Goal: Information Seeking & Learning: Compare options

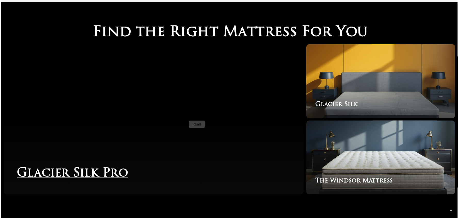
scroll to position [850, 0]
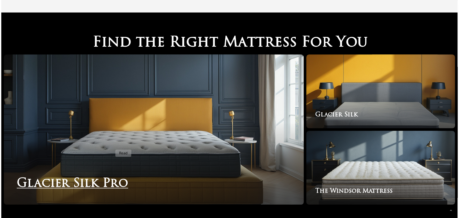
click at [112, 146] on link "Glacier Silk Pro" at bounding box center [154, 129] width 300 height 150
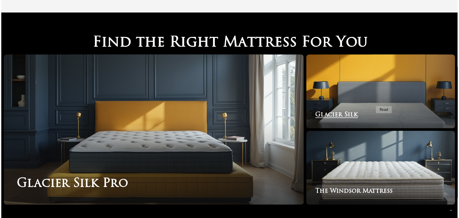
click at [373, 103] on link "Glacier Silk" at bounding box center [380, 91] width 149 height 74
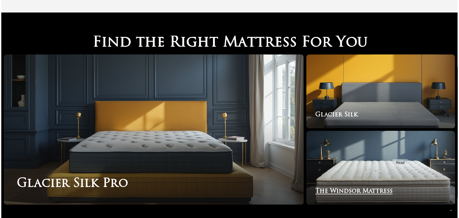
click at [389, 156] on link "The Windsor Mattress" at bounding box center [380, 168] width 149 height 74
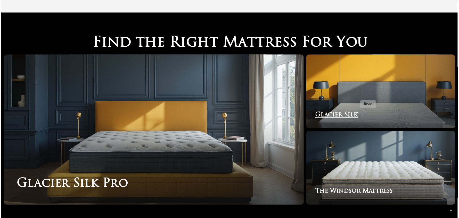
click at [357, 97] on link "Glacier Silk" at bounding box center [380, 91] width 149 height 74
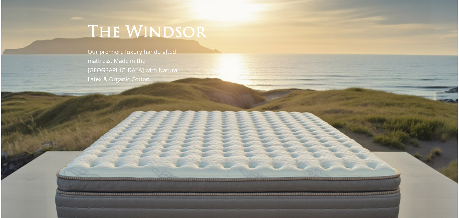
scroll to position [0, 0]
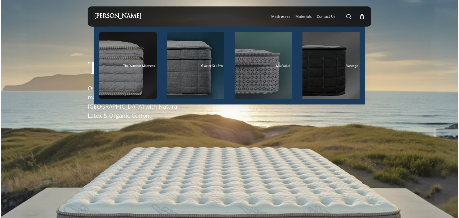
click at [287, 18] on span "Mattresses" at bounding box center [280, 16] width 19 height 5
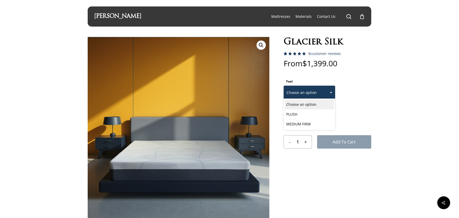
click at [332, 92] on span at bounding box center [331, 92] width 8 height 13
select select "MEDIUM FIRM"
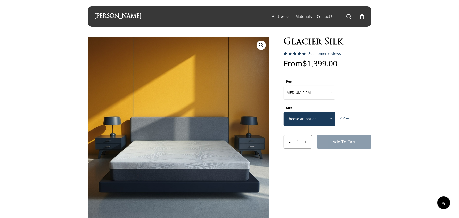
click at [327, 120] on span at bounding box center [331, 118] width 8 height 13
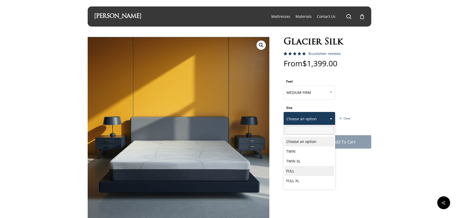
select select "FULL"
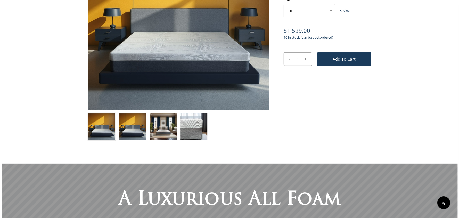
scroll to position [103, 0]
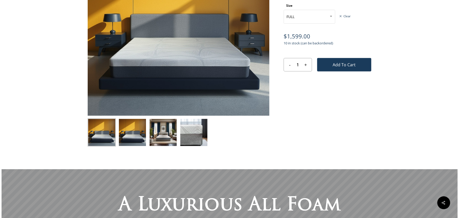
click at [167, 136] on img at bounding box center [163, 132] width 28 height 28
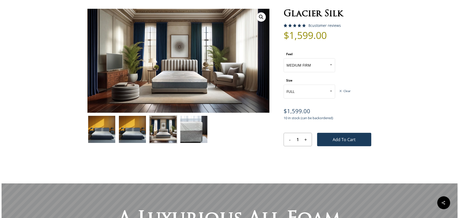
scroll to position [26, 0]
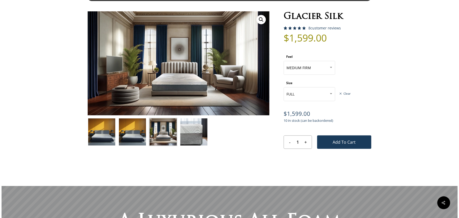
click at [194, 128] on img at bounding box center [194, 132] width 28 height 28
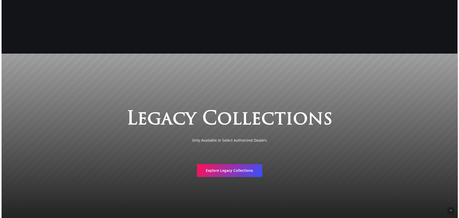
scroll to position [979, 0]
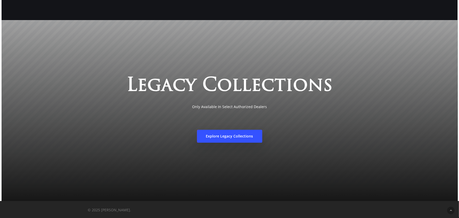
click at [222, 138] on link "Explore Legacy Collections" at bounding box center [229, 136] width 65 height 13
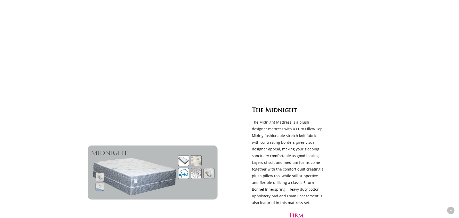
scroll to position [1468, 0]
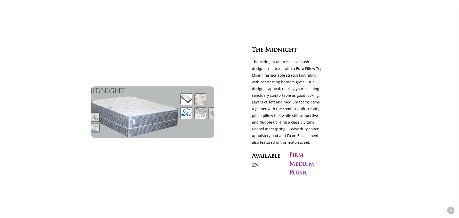
click at [149, 87] on img at bounding box center [153, 111] width 142 height 59
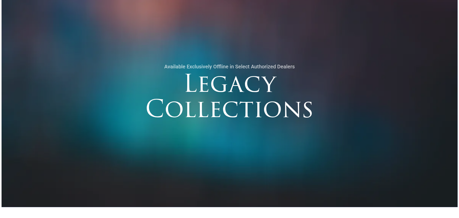
scroll to position [0, 0]
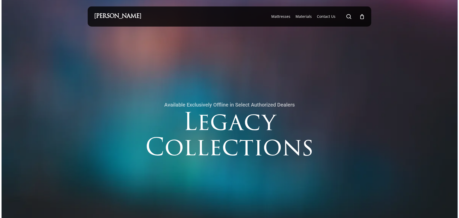
click at [120, 15] on link "[PERSON_NAME]" at bounding box center [117, 17] width 47 height 6
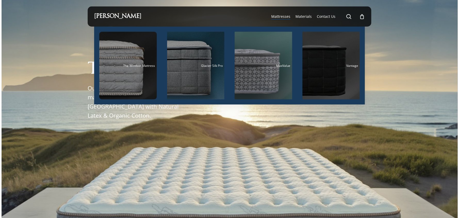
click at [324, 69] on div "Main Menu" at bounding box center [330, 65] width 57 height 67
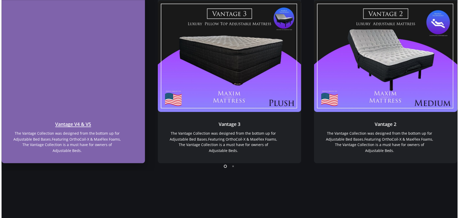
scroll to position [468, 0]
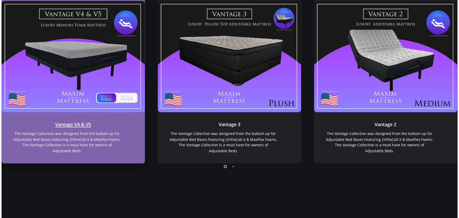
click at [67, 66] on link "Vantage V4 & V5" at bounding box center [73, 56] width 143 height 111
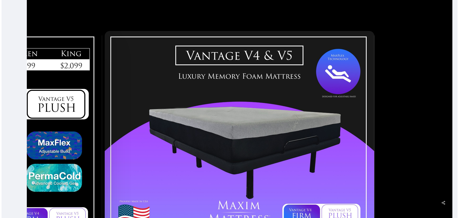
scroll to position [103, 0]
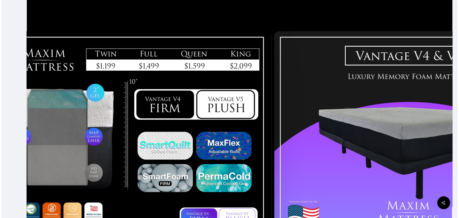
click at [228, 39] on div at bounding box center [137, 135] width 272 height 213
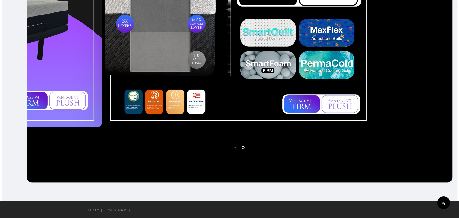
scroll to position [165, 0]
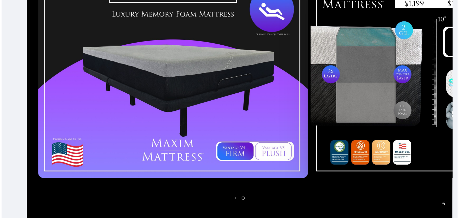
click at [425, 101] on div at bounding box center [445, 73] width 272 height 213
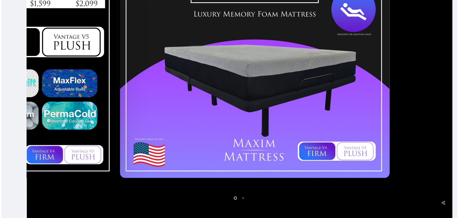
click at [281, 217] on html "Skip to main content Hit enter to search or ESC to close Close Search Maxim Mat…" at bounding box center [229, 51] width 459 height 433
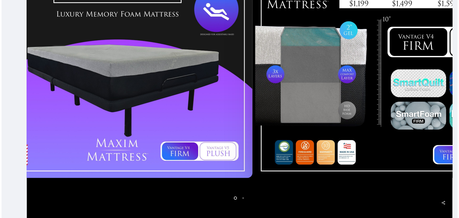
click at [148, 166] on div at bounding box center [117, 73] width 272 height 213
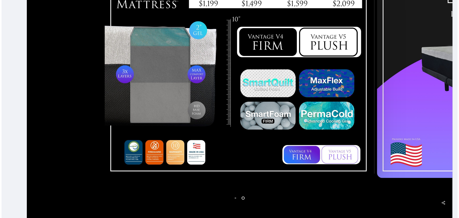
click at [291, 148] on div at bounding box center [239, 73] width 272 height 213
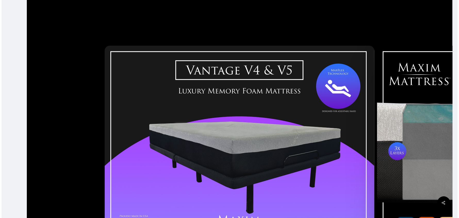
scroll to position [88, 0]
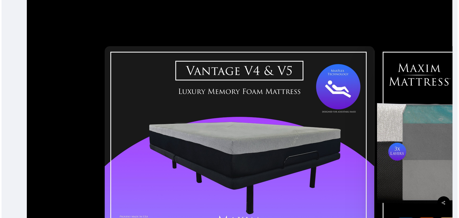
click at [247, 149] on div at bounding box center [239, 150] width 272 height 213
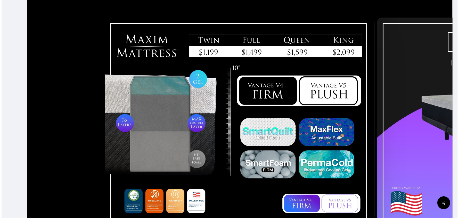
scroll to position [114, 0]
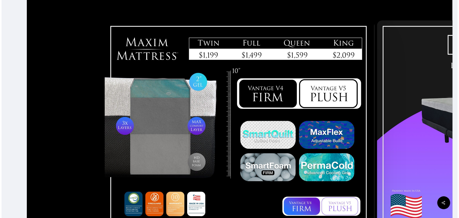
click at [239, 151] on div at bounding box center [239, 124] width 272 height 213
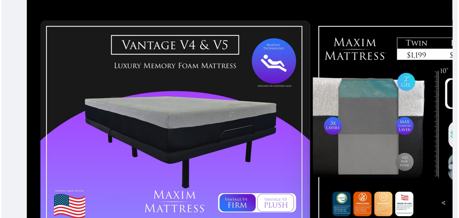
click at [233, 162] on div at bounding box center [175, 124] width 272 height 213
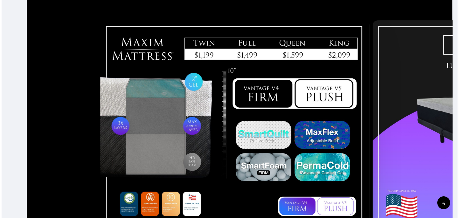
click at [195, 142] on div at bounding box center [235, 124] width 272 height 213
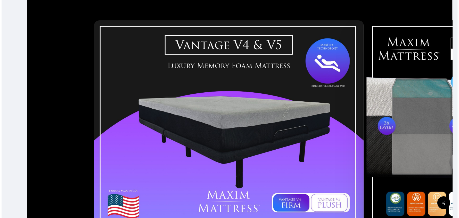
click at [252, 123] on div at bounding box center [229, 124] width 272 height 213
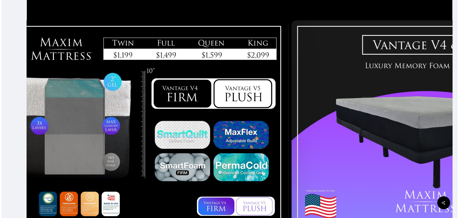
click at [165, 100] on div at bounding box center [154, 124] width 272 height 213
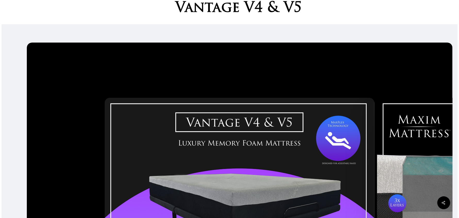
scroll to position [0, 0]
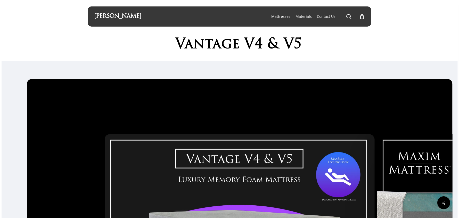
click at [119, 17] on link "[PERSON_NAME]" at bounding box center [117, 17] width 47 height 6
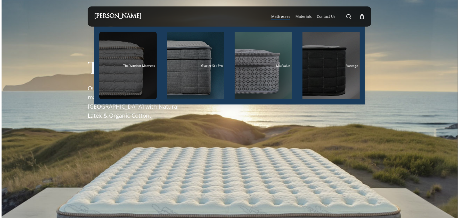
click at [123, 73] on div "Main Menu" at bounding box center [127, 65] width 57 height 67
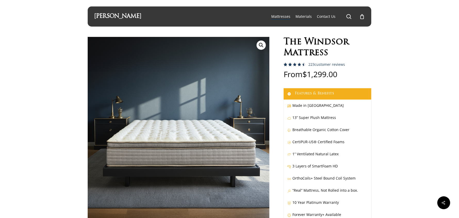
scroll to position [77, 0]
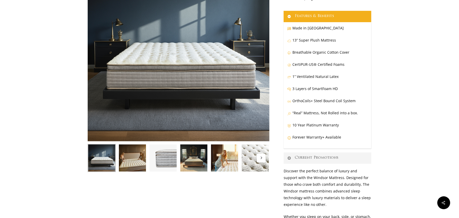
click at [130, 158] on img at bounding box center [132, 158] width 28 height 28
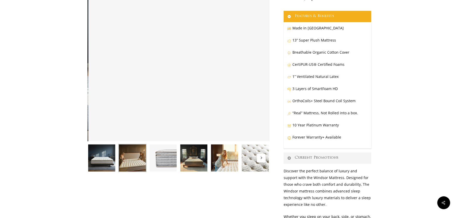
click at [159, 159] on img at bounding box center [163, 158] width 28 height 28
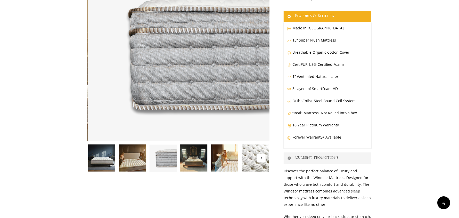
click at [193, 159] on img at bounding box center [194, 158] width 28 height 28
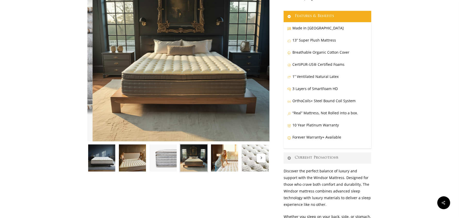
click at [229, 158] on img at bounding box center [224, 158] width 28 height 28
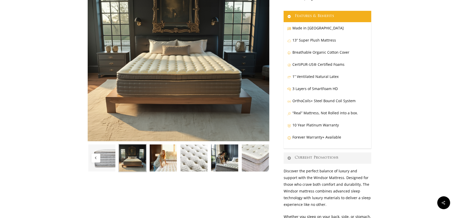
click at [230, 163] on img at bounding box center [224, 158] width 28 height 28
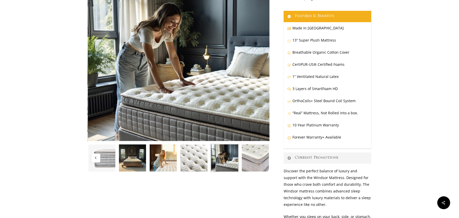
click at [254, 155] on img at bounding box center [255, 158] width 28 height 28
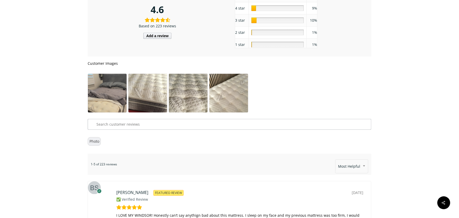
scroll to position [2730, 0]
click at [113, 96] on img at bounding box center [107, 99] width 39 height 51
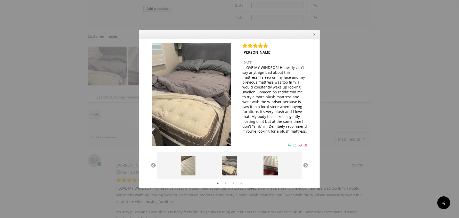
scroll to position [2782, 0]
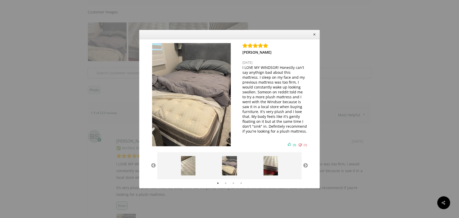
click at [230, 165] on img at bounding box center [229, 165] width 15 height 19
click at [272, 164] on img at bounding box center [270, 165] width 14 height 19
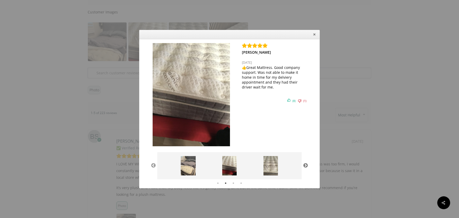
click at [306, 165] on button "Next" at bounding box center [305, 165] width 5 height 5
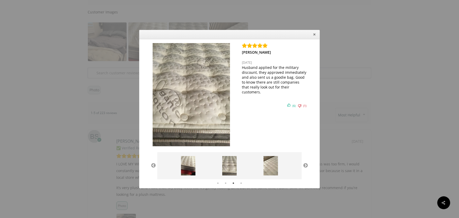
drag, startPoint x: 315, startPoint y: 34, endPoint x: 336, endPoint y: 64, distance: 36.7
click at [315, 34] on icon "Close" at bounding box center [314, 34] width 4 height 4
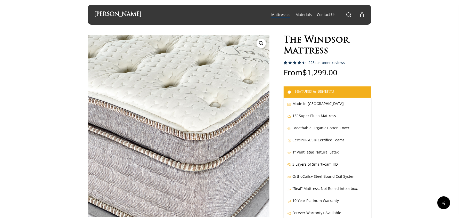
scroll to position [0, 0]
